Goal: Information Seeking & Learning: Learn about a topic

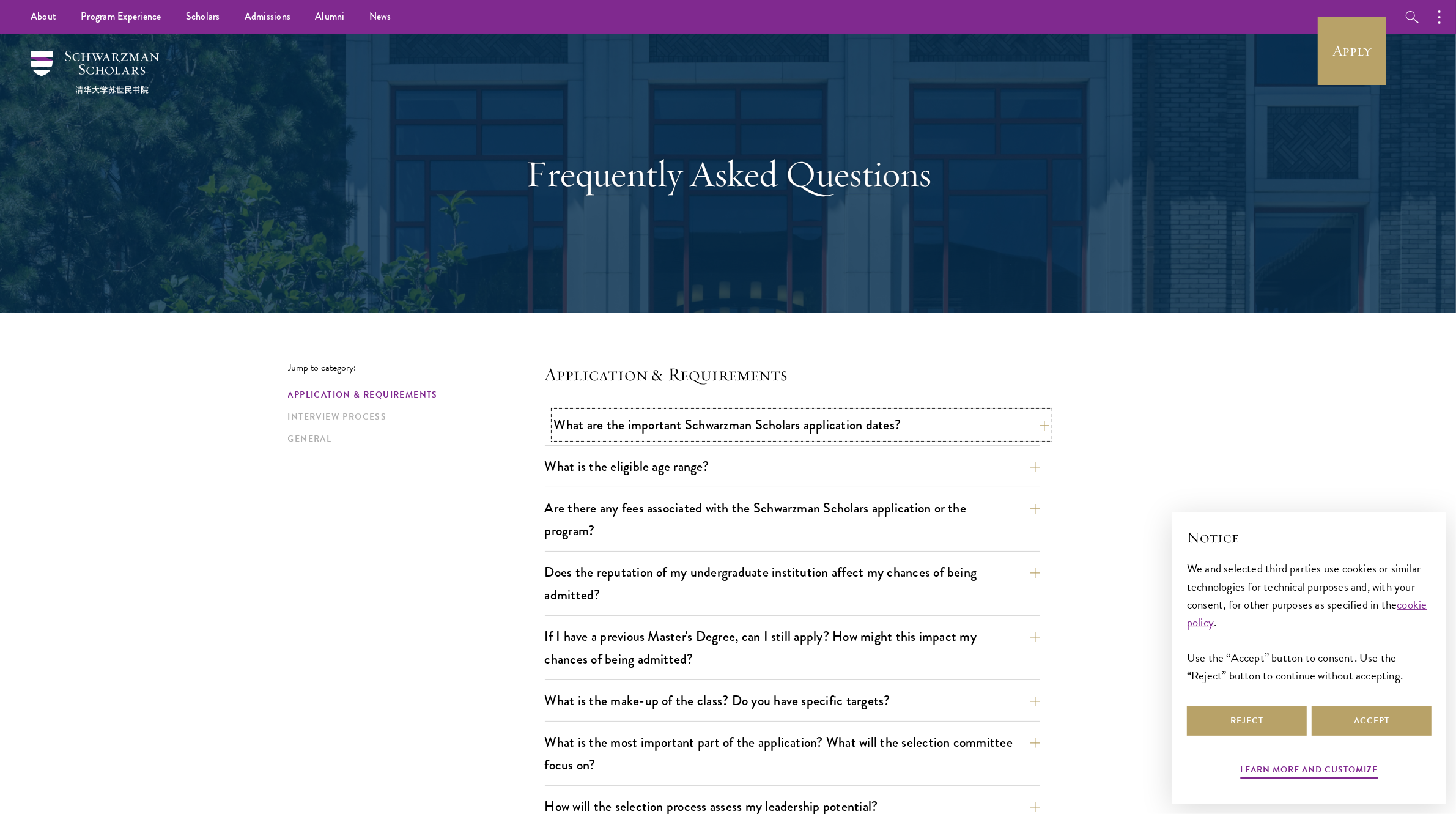
click at [689, 432] on button "What are the important Schwarzman Scholars application dates?" at bounding box center [802, 425] width 495 height 28
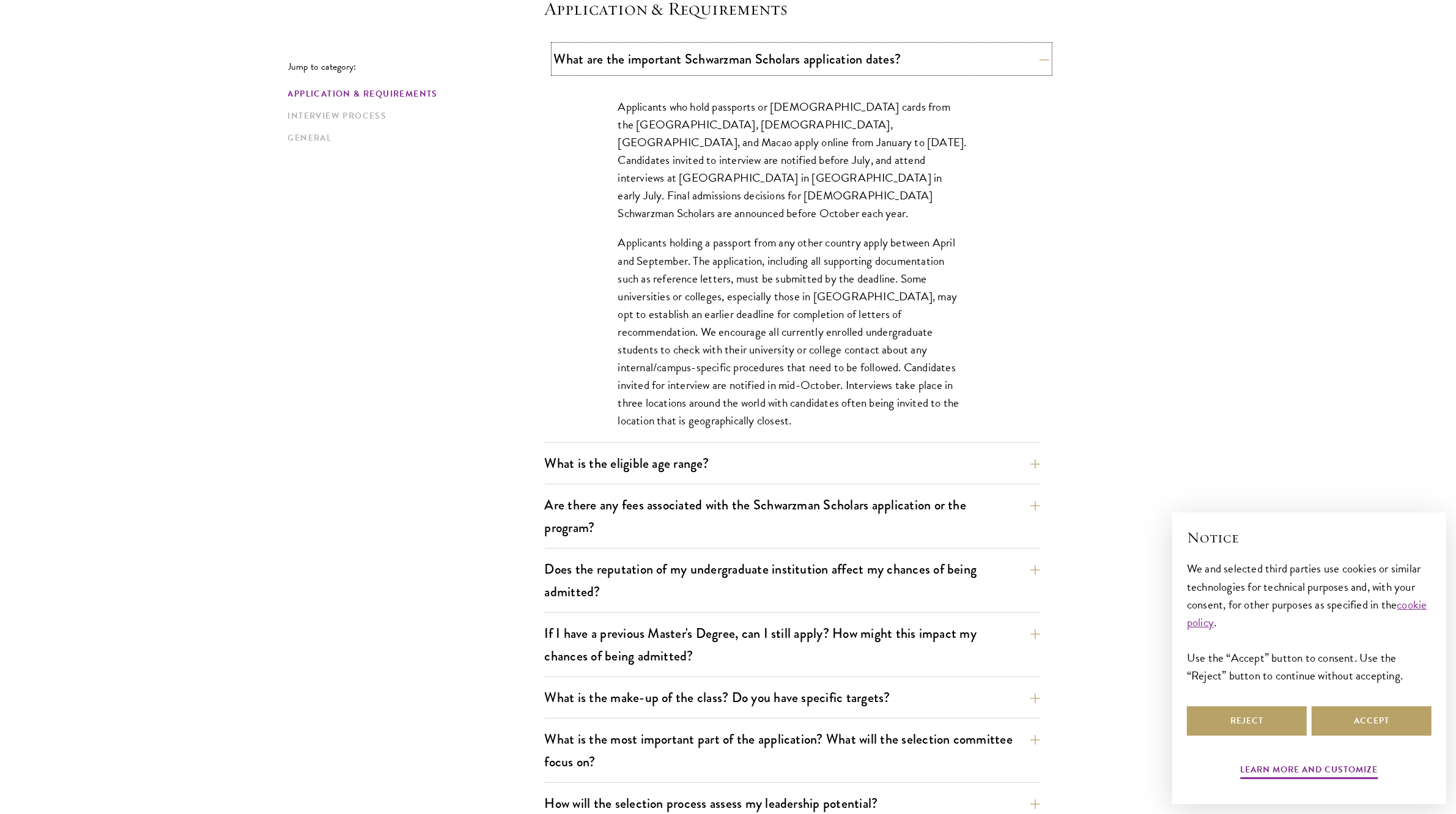
scroll to position [370, 0]
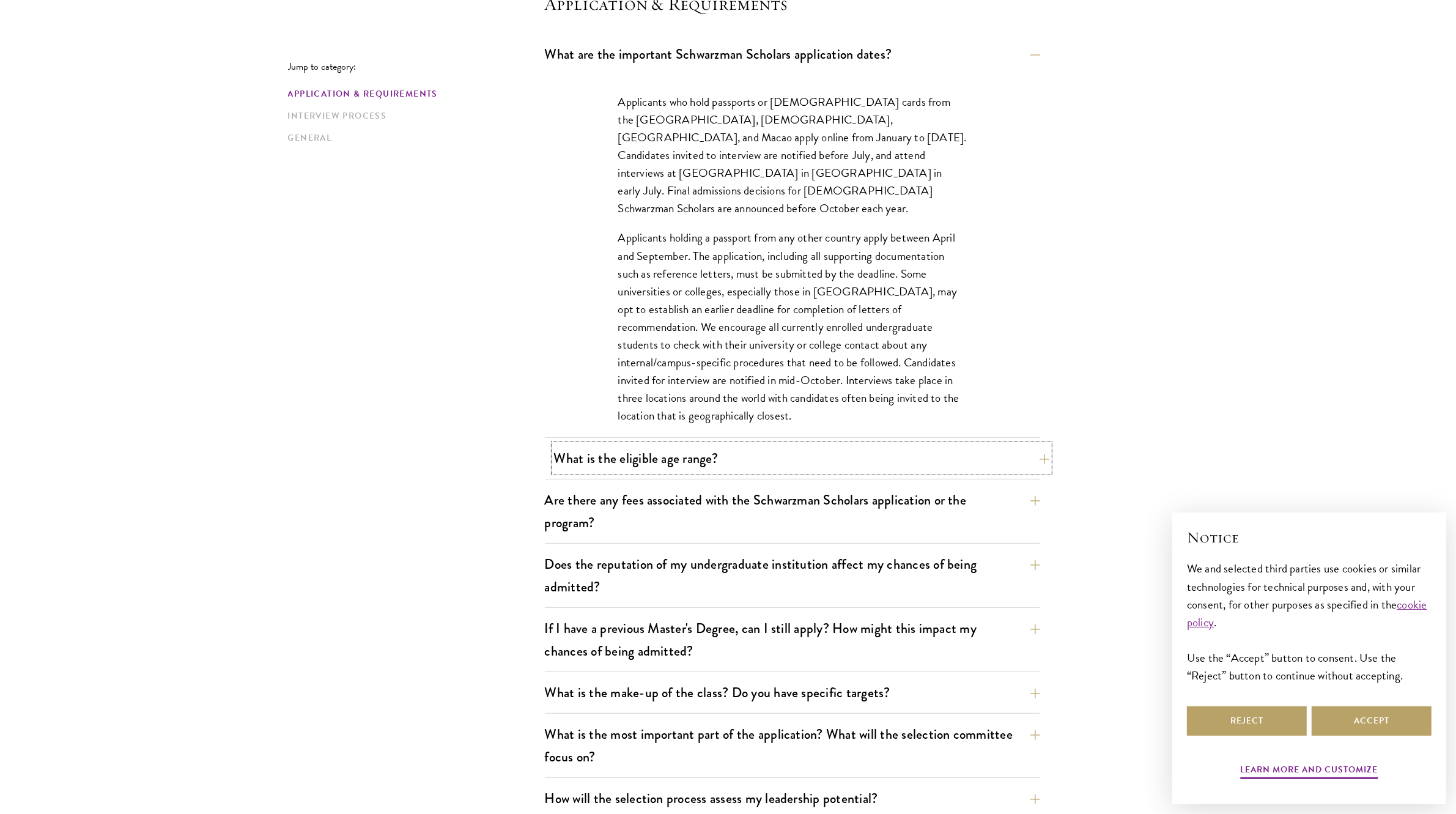
click at [695, 459] on button "What is the eligible age range?" at bounding box center [802, 458] width 495 height 28
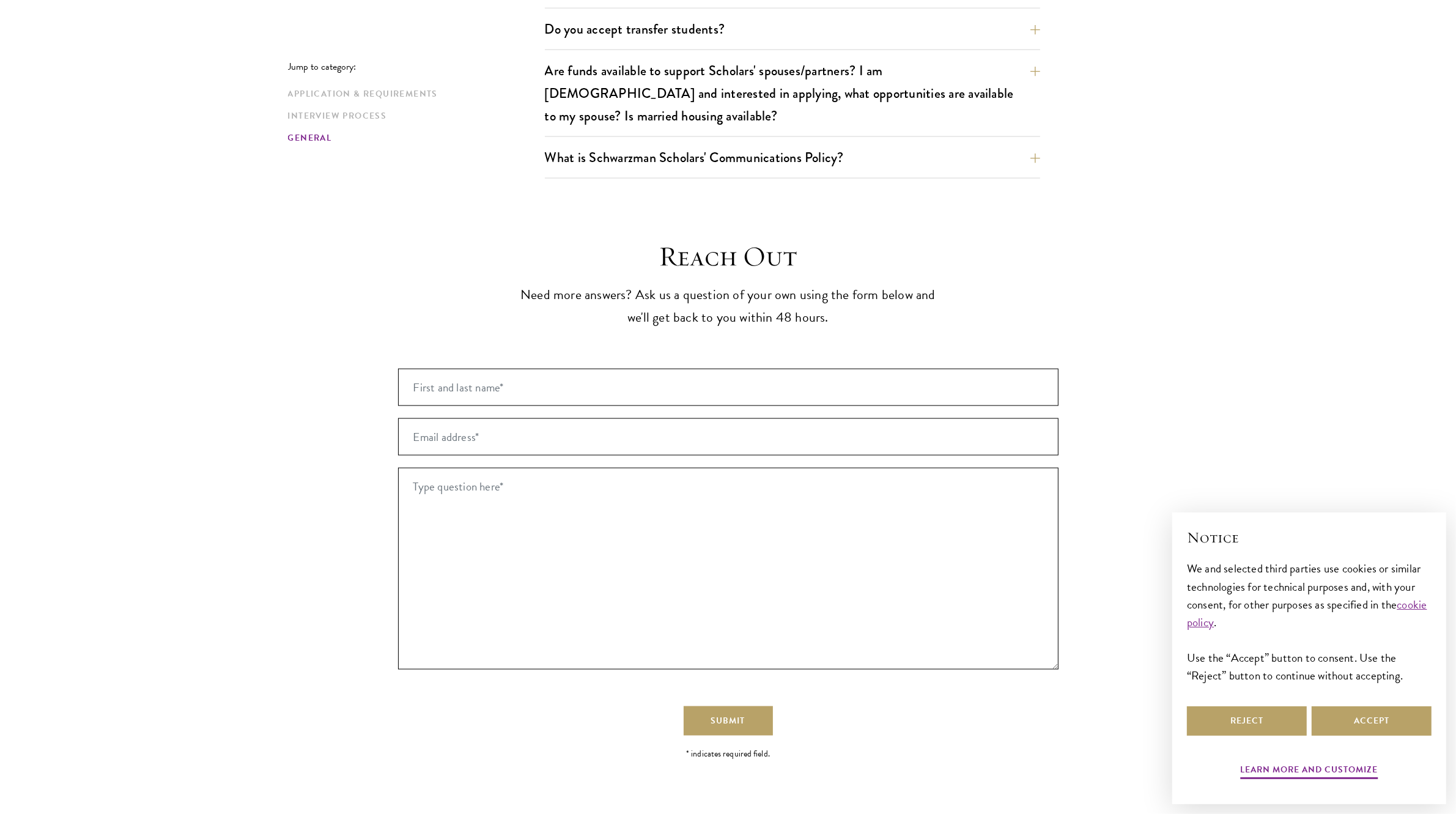
scroll to position [2205, 0]
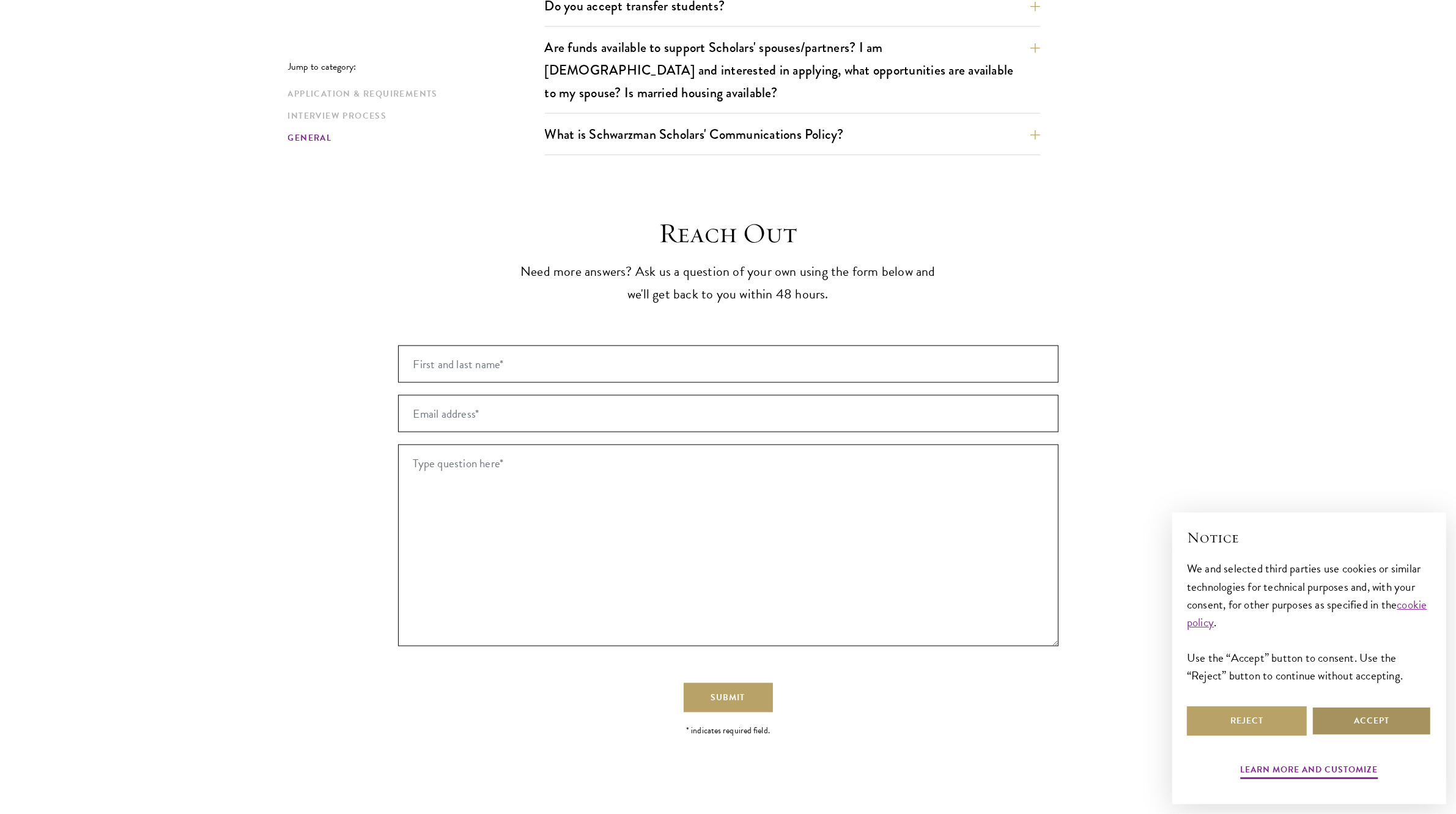
click at [1341, 717] on button "Accept" at bounding box center [1372, 720] width 120 height 29
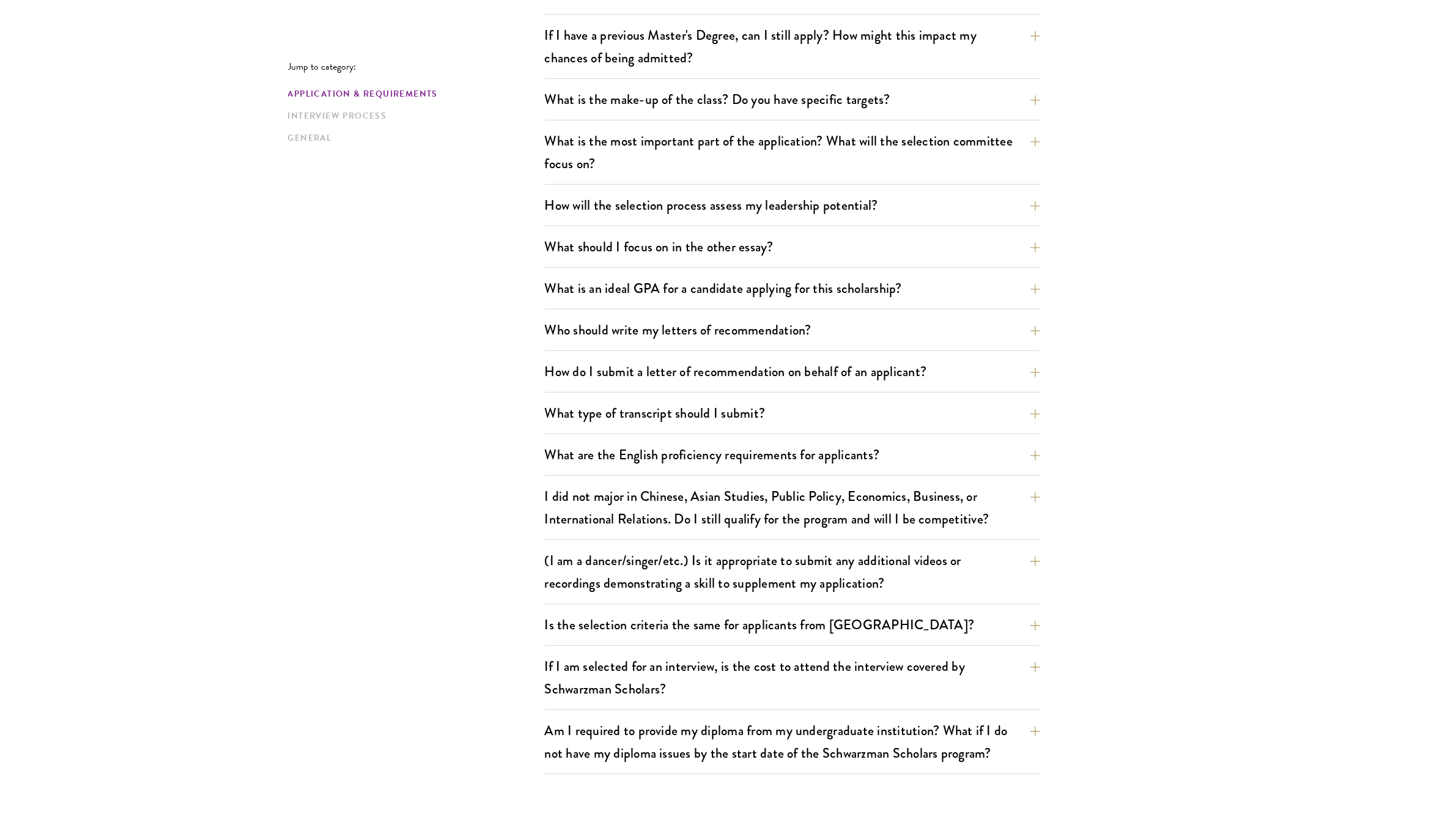
scroll to position [686, 0]
click at [820, 323] on button "Who should write my letters of recommendation?" at bounding box center [802, 328] width 495 height 28
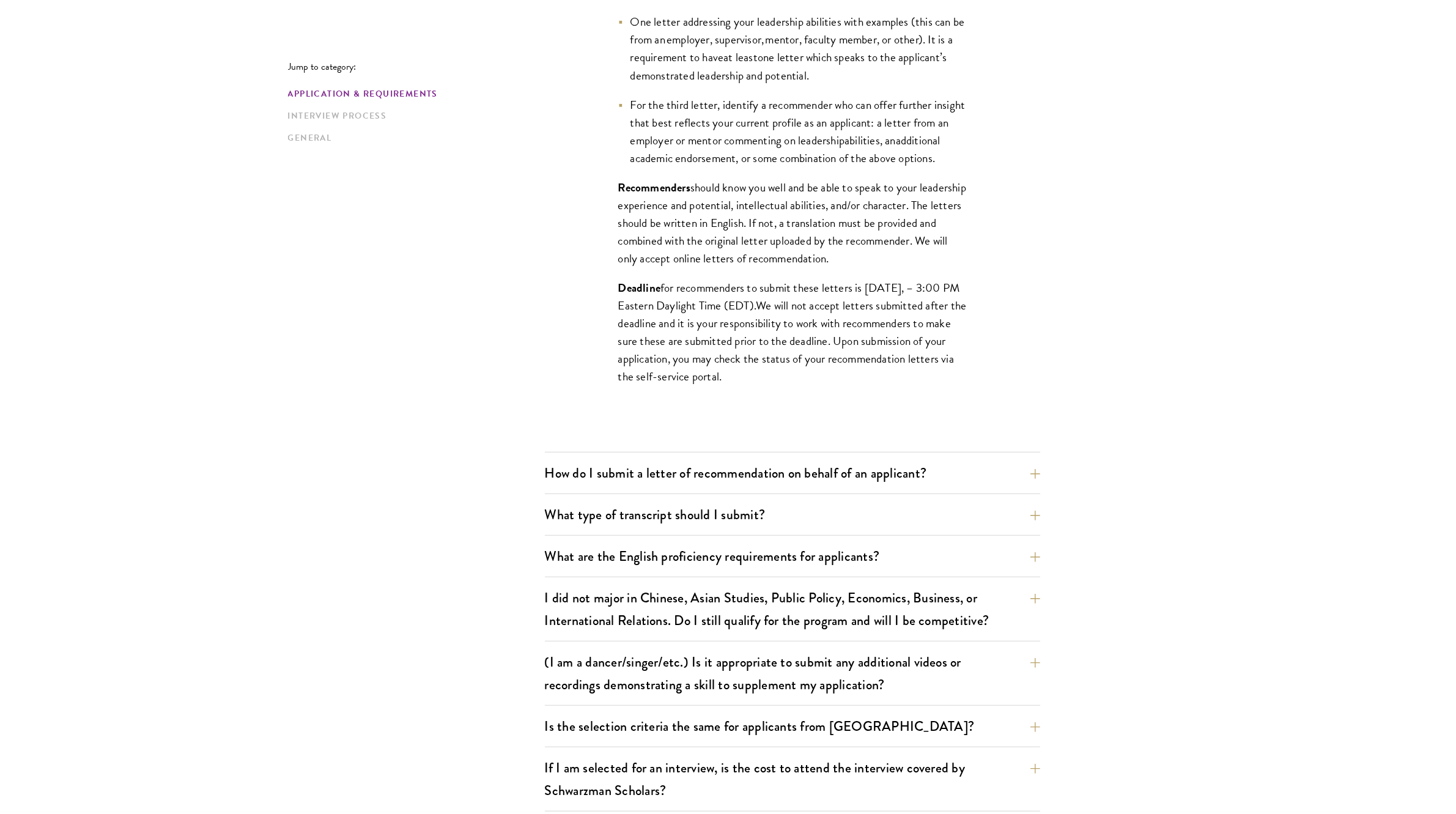
scroll to position [1068, 0]
click at [921, 471] on button "How do I submit a letter of recommendation on behalf of an applicant?" at bounding box center [802, 472] width 495 height 28
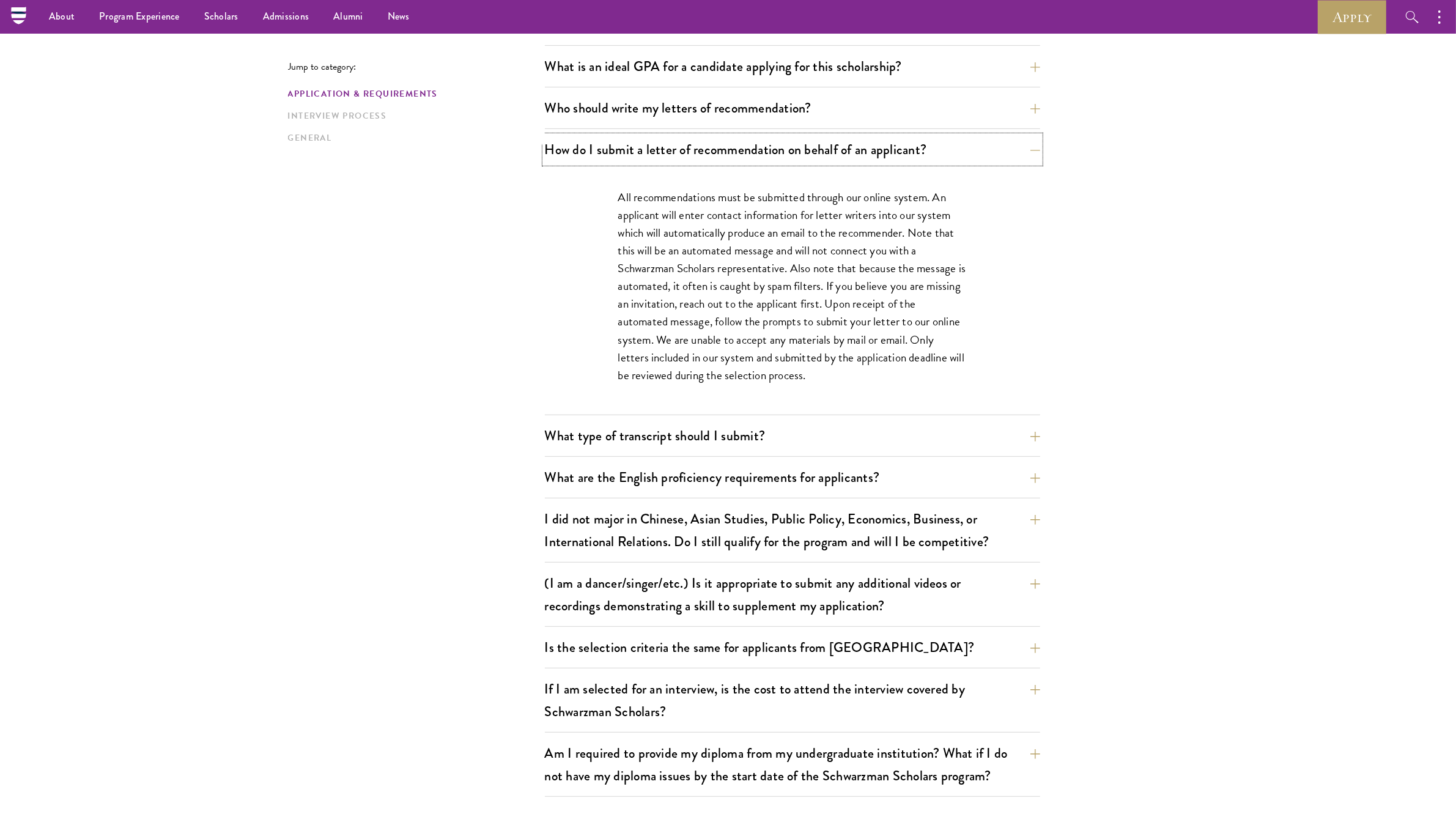
scroll to position [822, 0]
click at [875, 254] on p "All recommendations must be submitted through our online system. An applicant w…" at bounding box center [792, 287] width 349 height 195
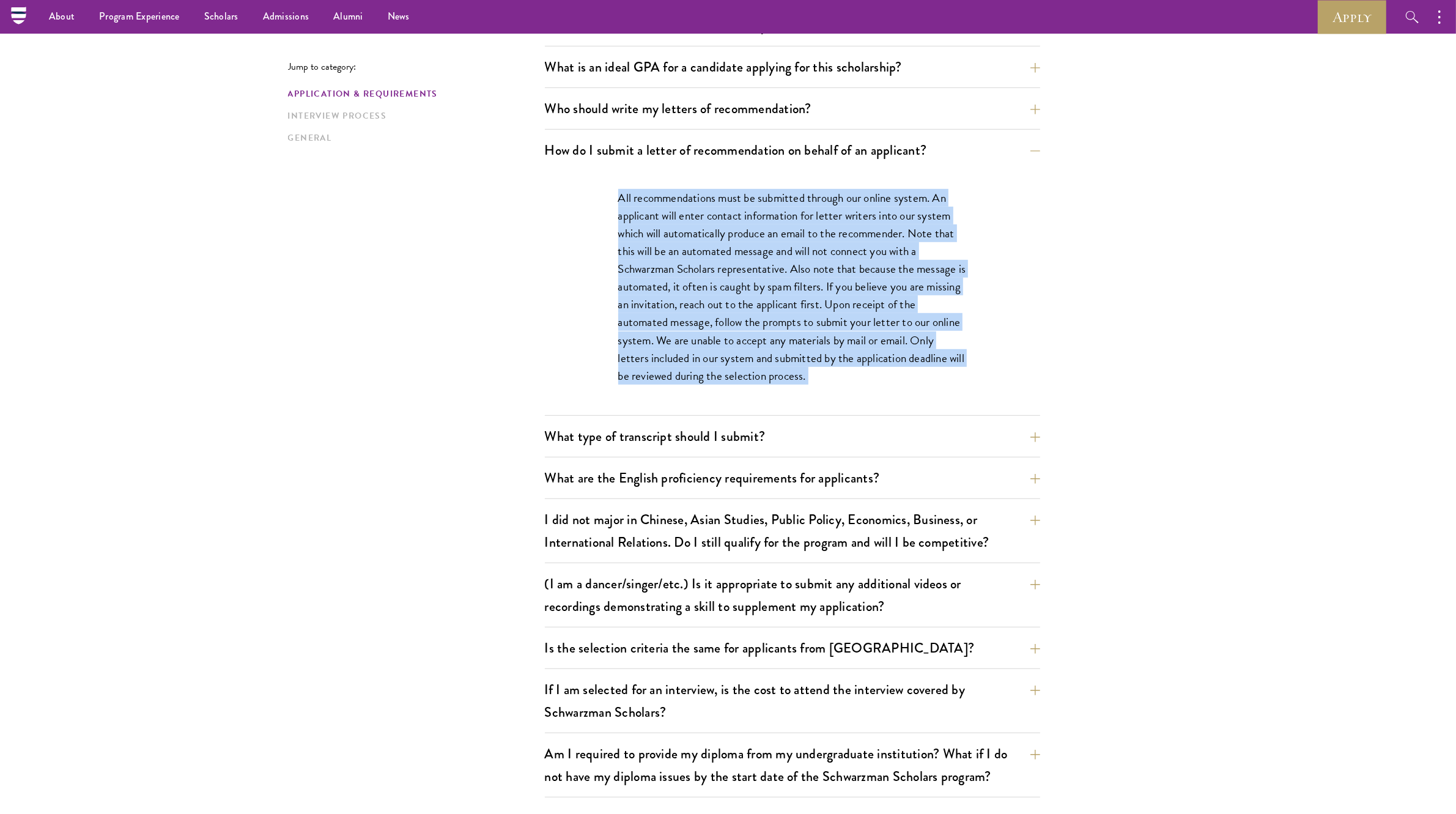
click at [875, 254] on p "All recommendations must be submitted through our online system. An applicant w…" at bounding box center [792, 287] width 349 height 195
click at [855, 352] on p "All recommendations must be submitted through our online system. An applicant w…" at bounding box center [792, 287] width 349 height 195
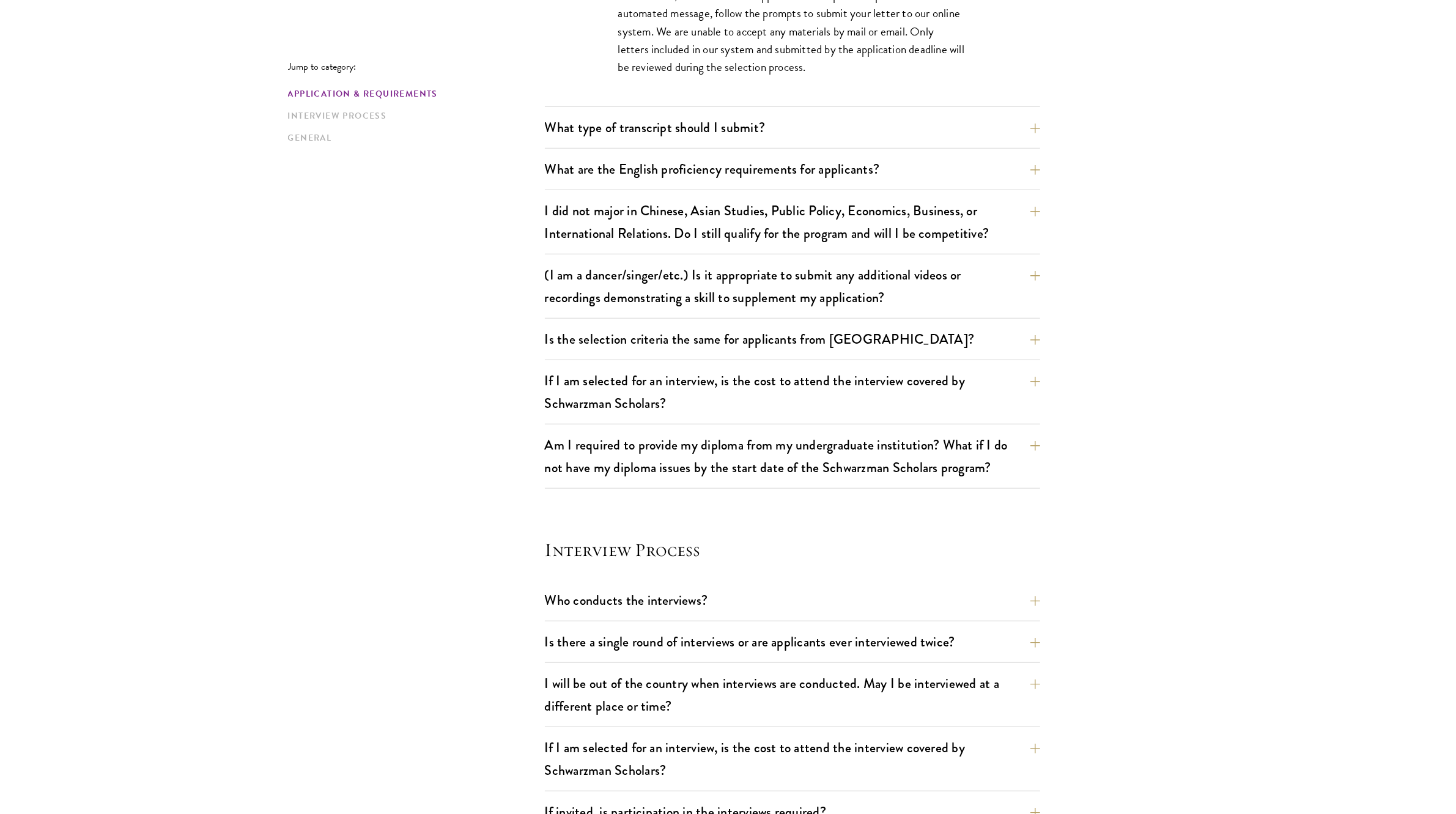
scroll to position [1132, 0]
